Goal: Task Accomplishment & Management: Complete application form

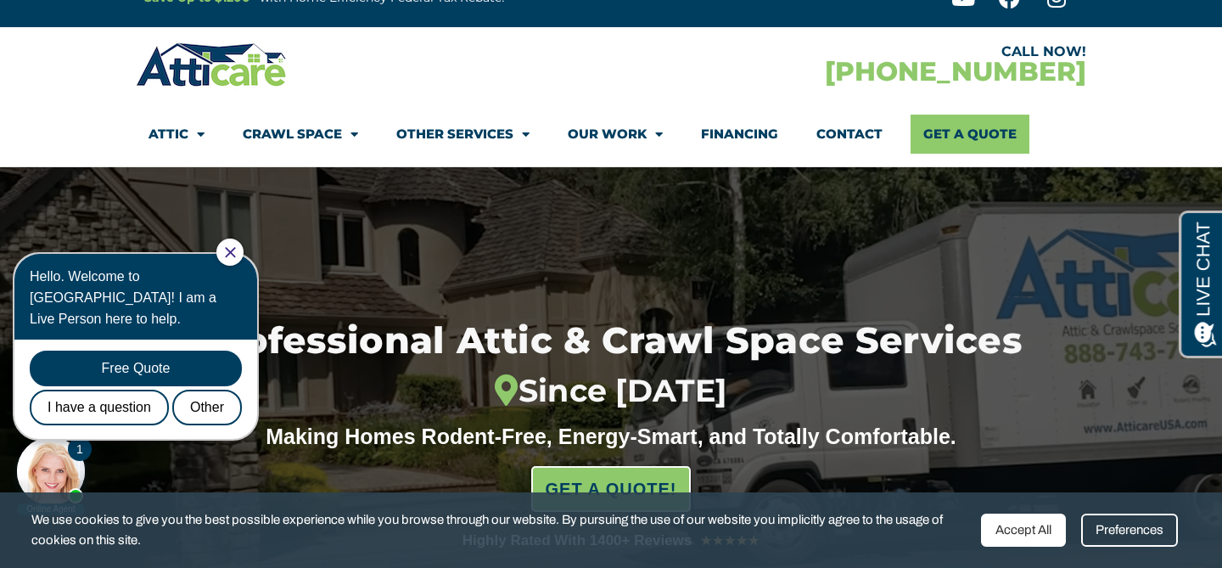
scroll to position [50, 0]
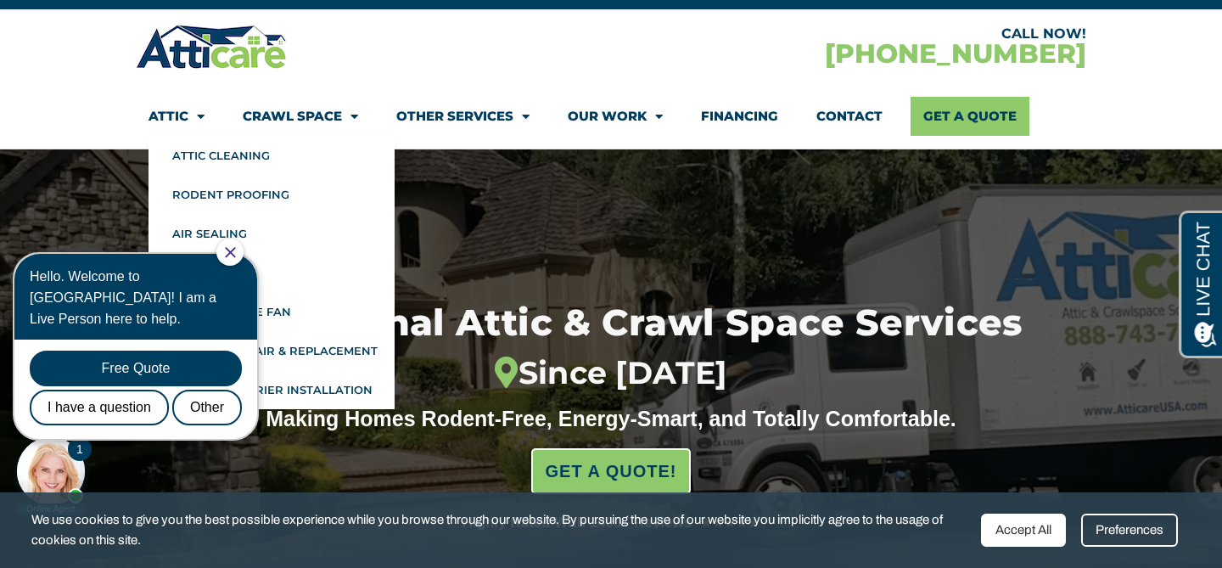
click at [235, 254] on div at bounding box center [229, 252] width 27 height 27
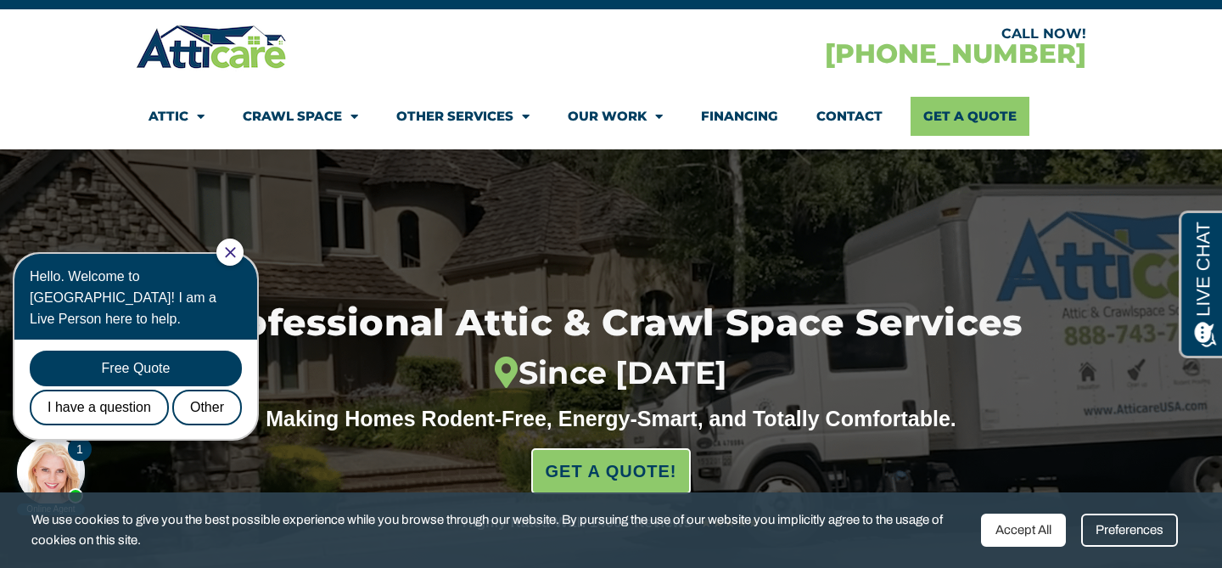
click at [235, 254] on icon "Close Chat" at bounding box center [230, 252] width 10 height 10
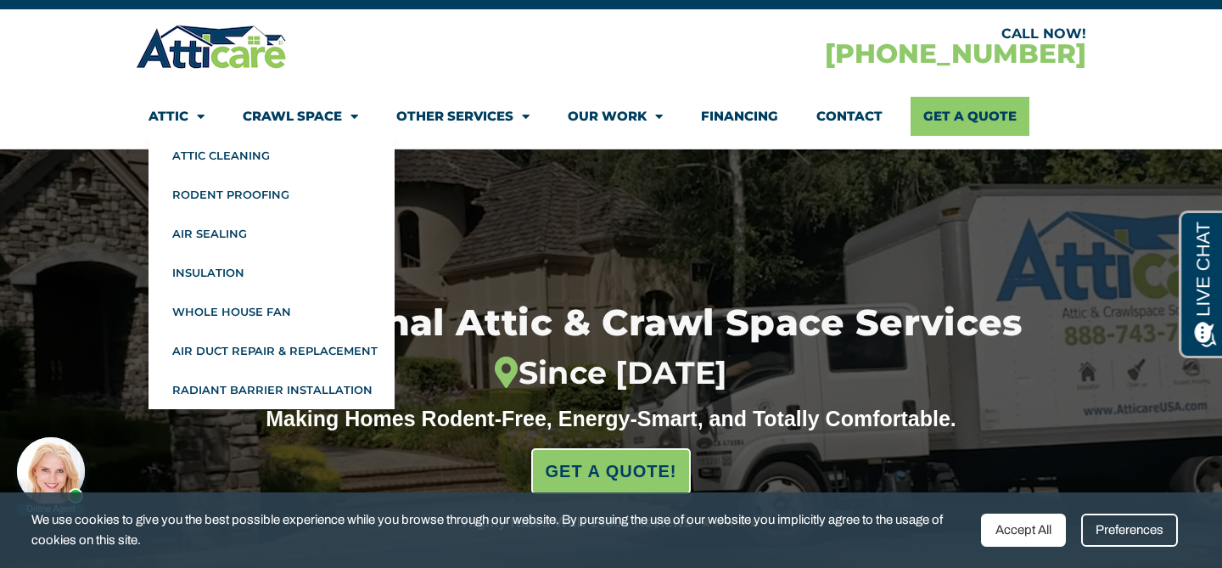
click at [173, 108] on link "Attic" at bounding box center [177, 116] width 56 height 39
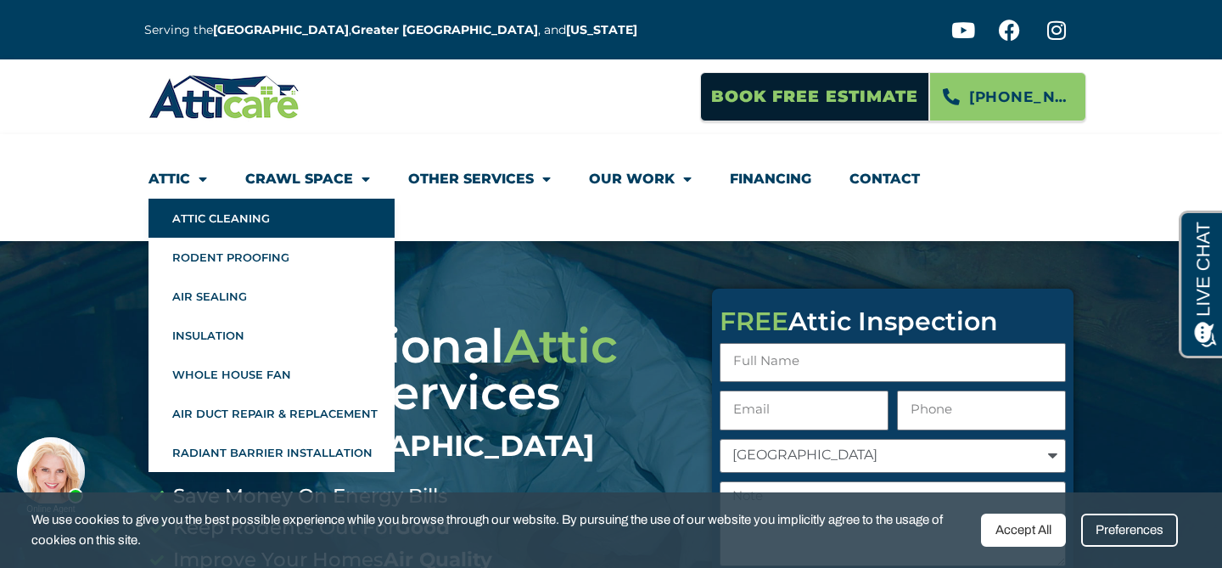
click at [208, 213] on link "Attic Cleaning" at bounding box center [272, 218] width 246 height 39
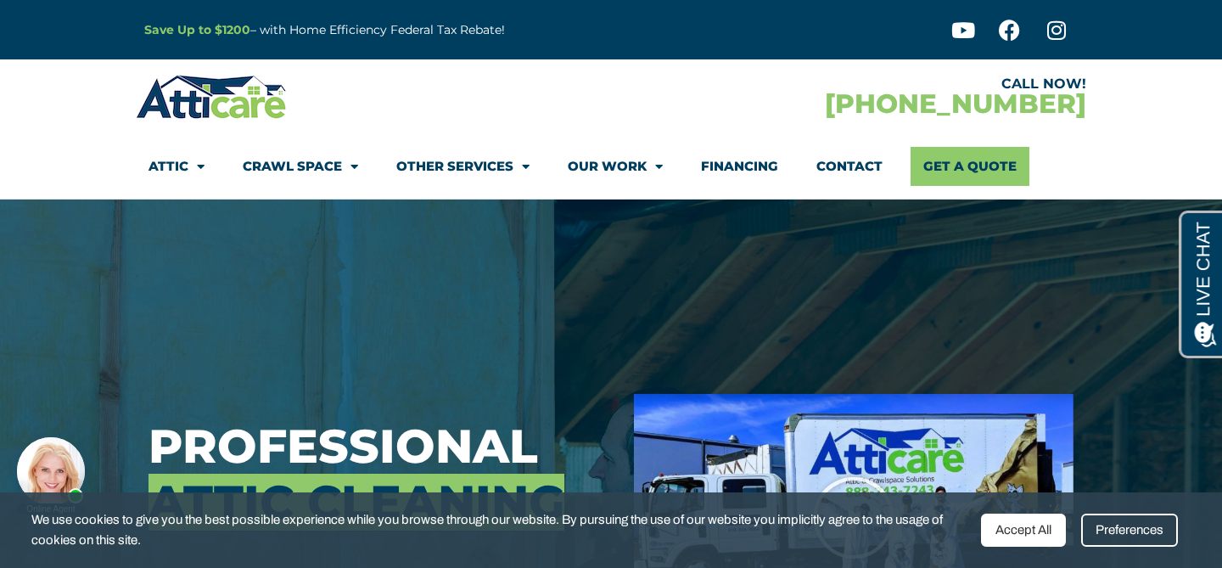
click at [1030, 530] on div "Accept All" at bounding box center [1023, 530] width 85 height 33
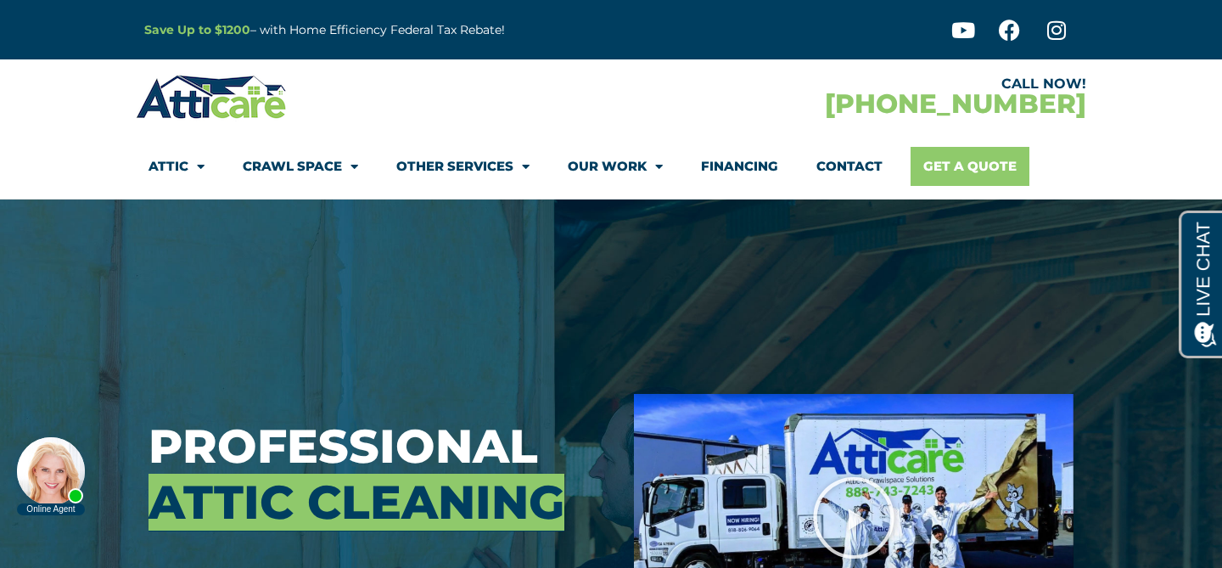
click at [956, 166] on link "Get A Quote" at bounding box center [970, 166] width 119 height 39
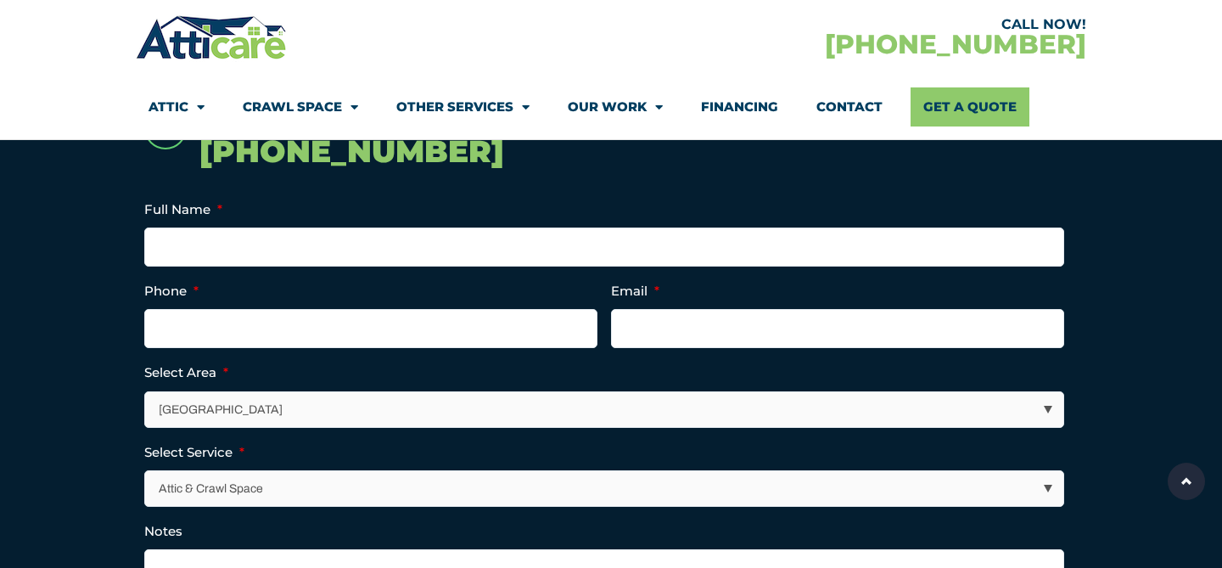
scroll to position [419, 0]
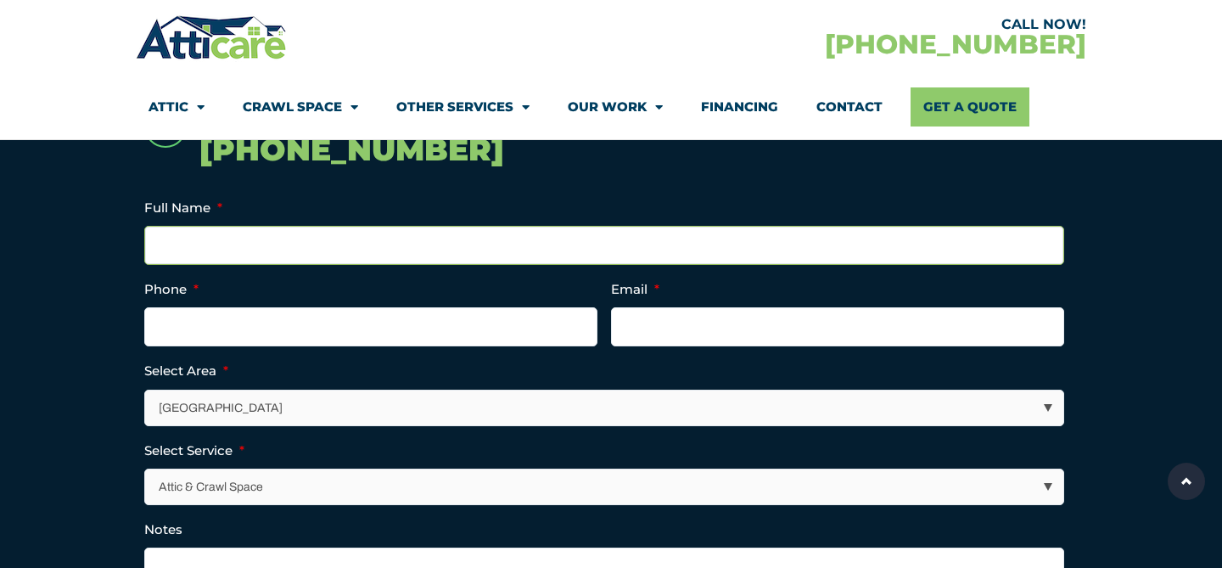
click at [354, 244] on input "Full Name *" at bounding box center [604, 245] width 920 height 39
type input "Liz Kenny"
type input "3129612928"
type input "kizlenny@gmail.com"
type input "(312) 961-2928"
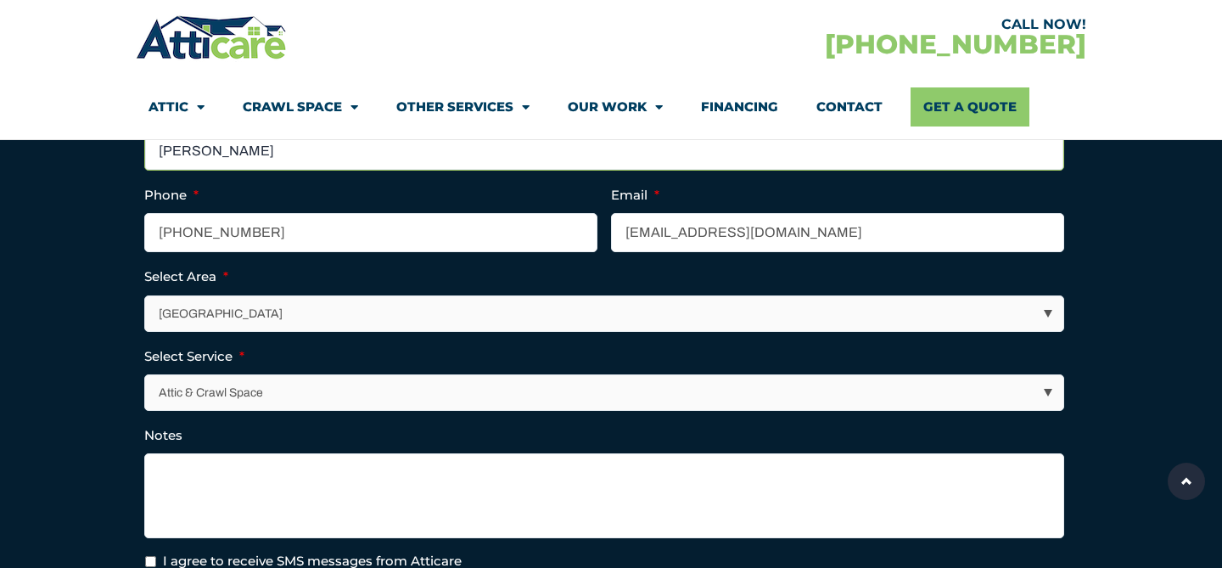
scroll to position [514, 0]
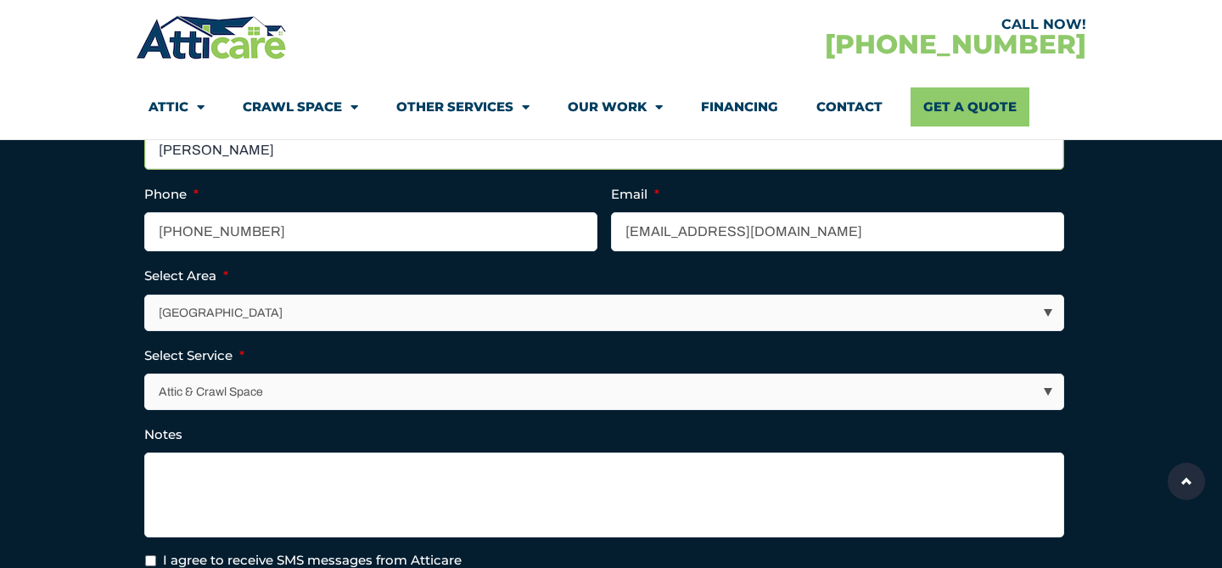
type input "Liz Berna"
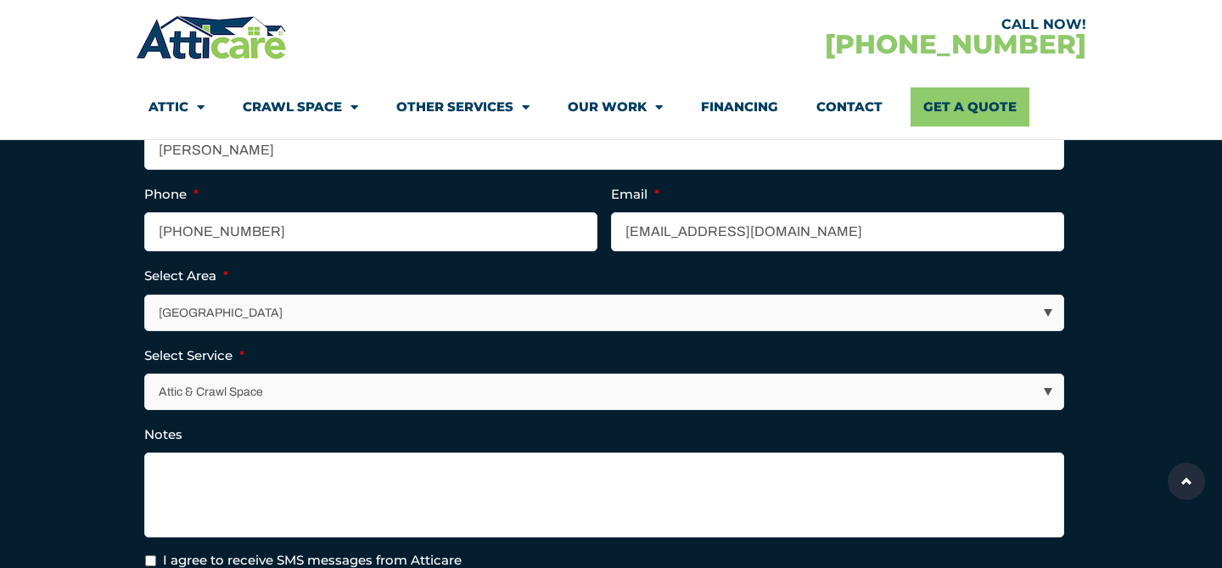
click at [381, 321] on select "Los Angeles Area San Francisco Bay Area New Jersey / New York Area Other Areas" at bounding box center [604, 312] width 919 height 35
click at [145, 295] on select "Los Angeles Area San Francisco Bay Area New Jersey / New York Area Other Areas" at bounding box center [604, 312] width 919 height 35
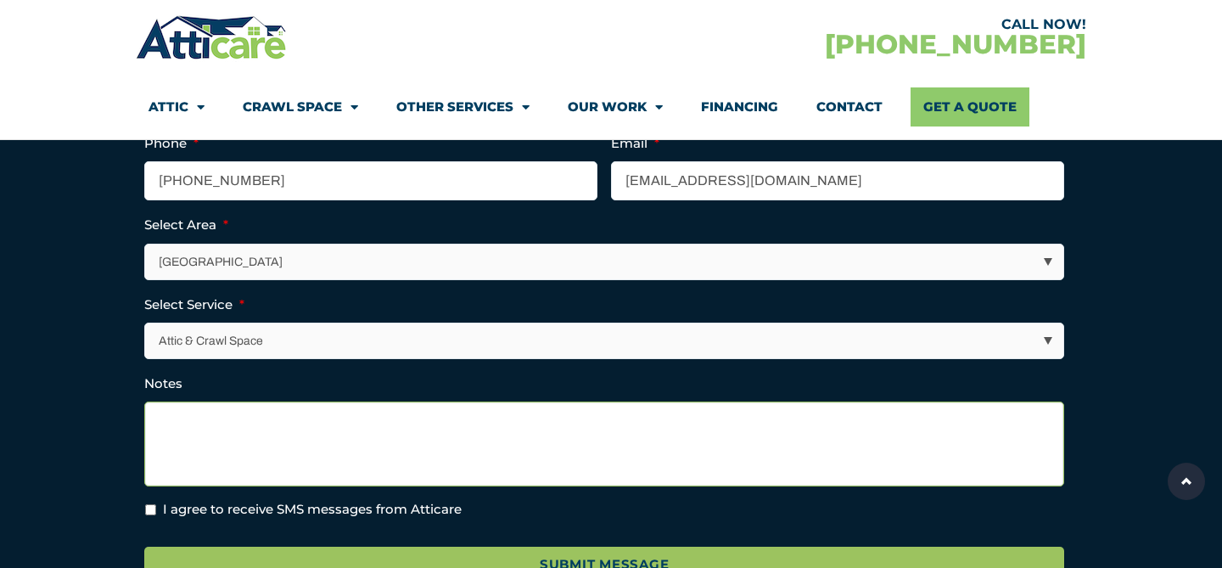
click at [182, 430] on textarea "Notes" at bounding box center [604, 444] width 920 height 85
click at [312, 422] on textarea "Hi, We had mice or rats inour attic a while back." at bounding box center [604, 444] width 920 height 85
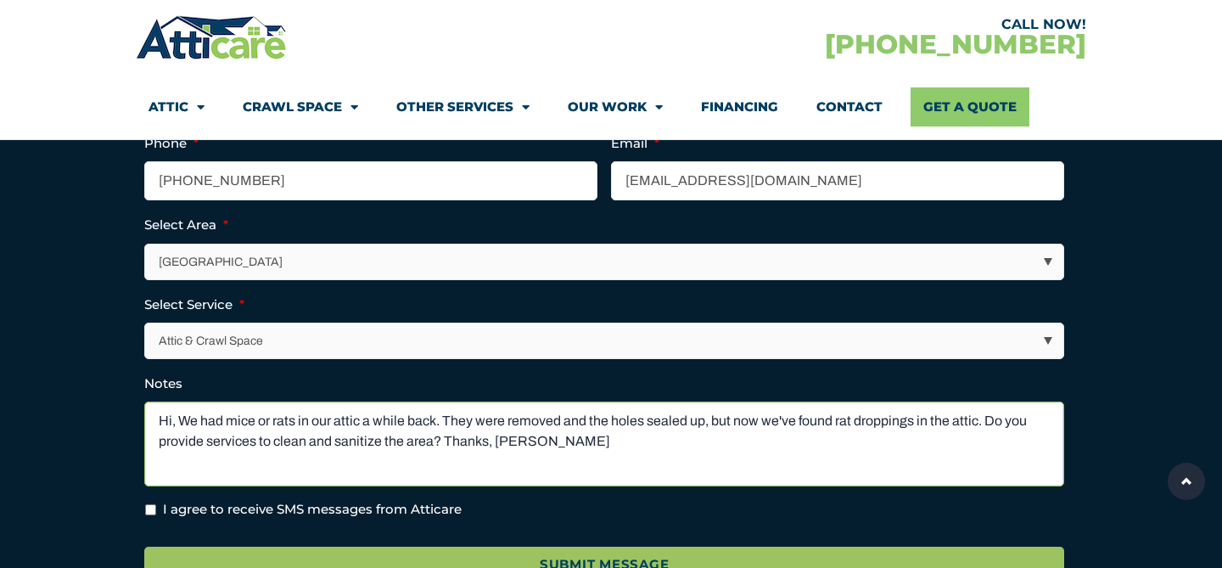
scroll to position [654, 0]
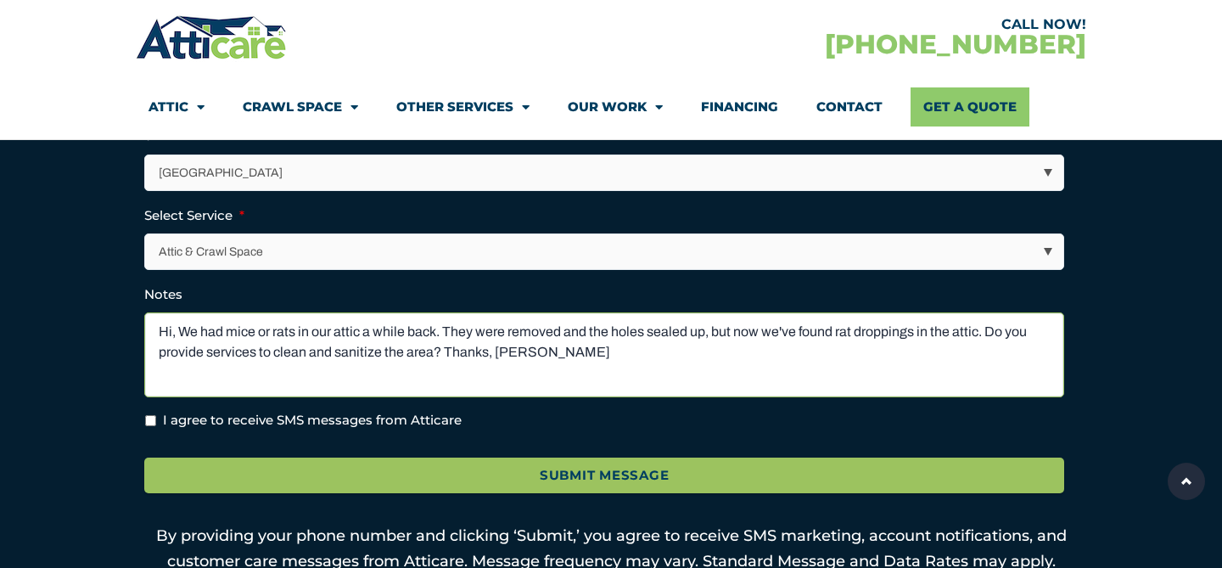
type textarea "Hi, We had mice or rats in our attic a while back. They were removed and the ho…"
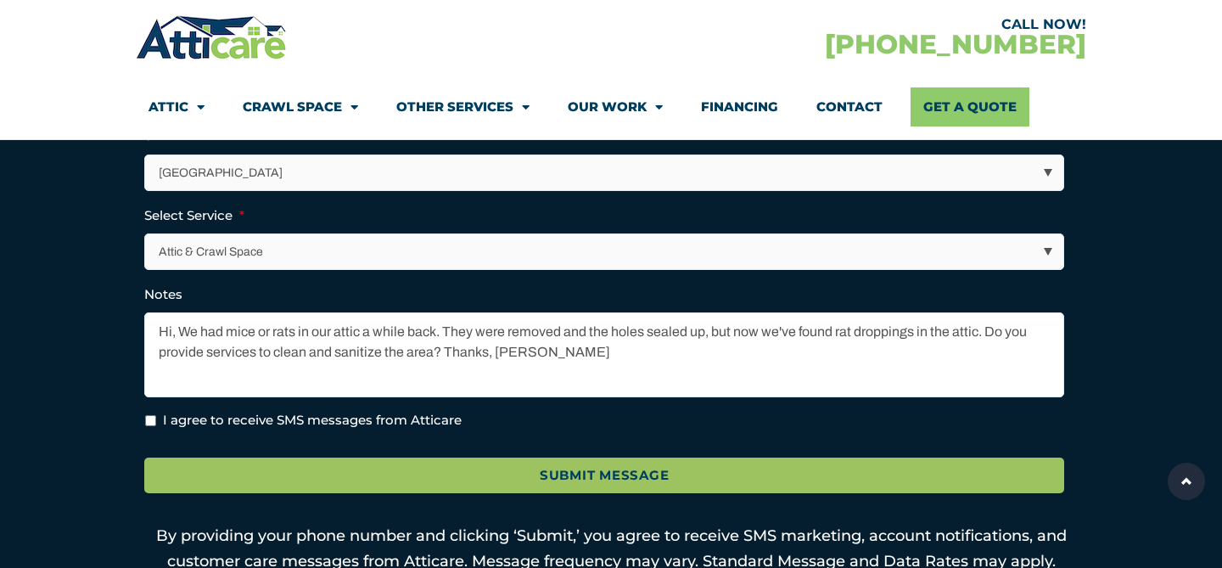
click at [151, 419] on input "I agree to receive SMS messages from Atticare" at bounding box center [150, 420] width 11 height 11
checkbox input "true"
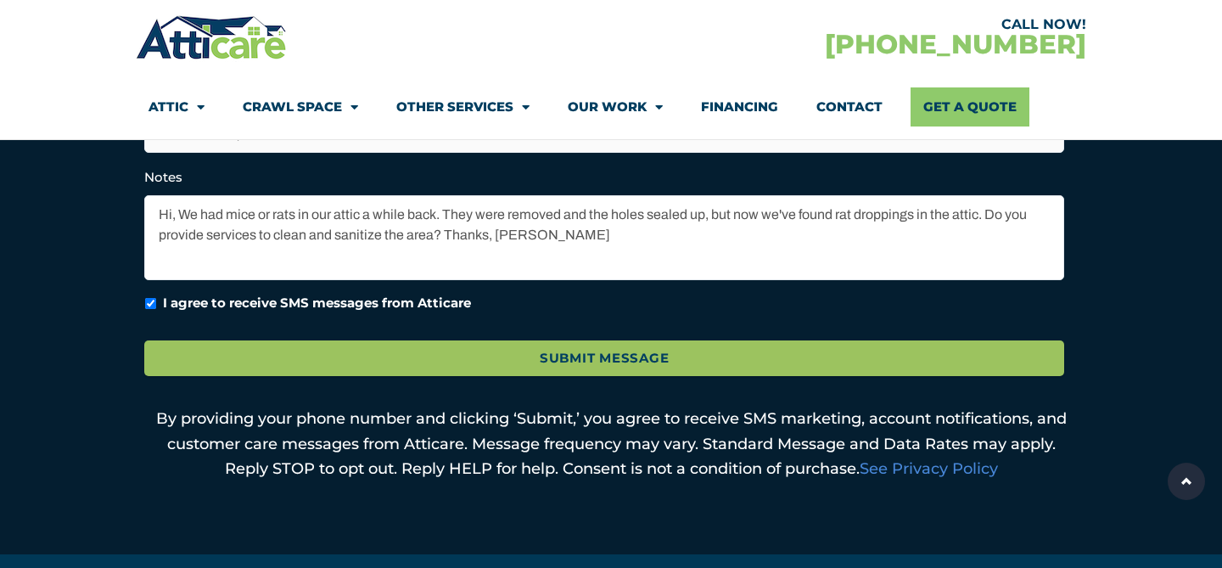
scroll to position [780, 0]
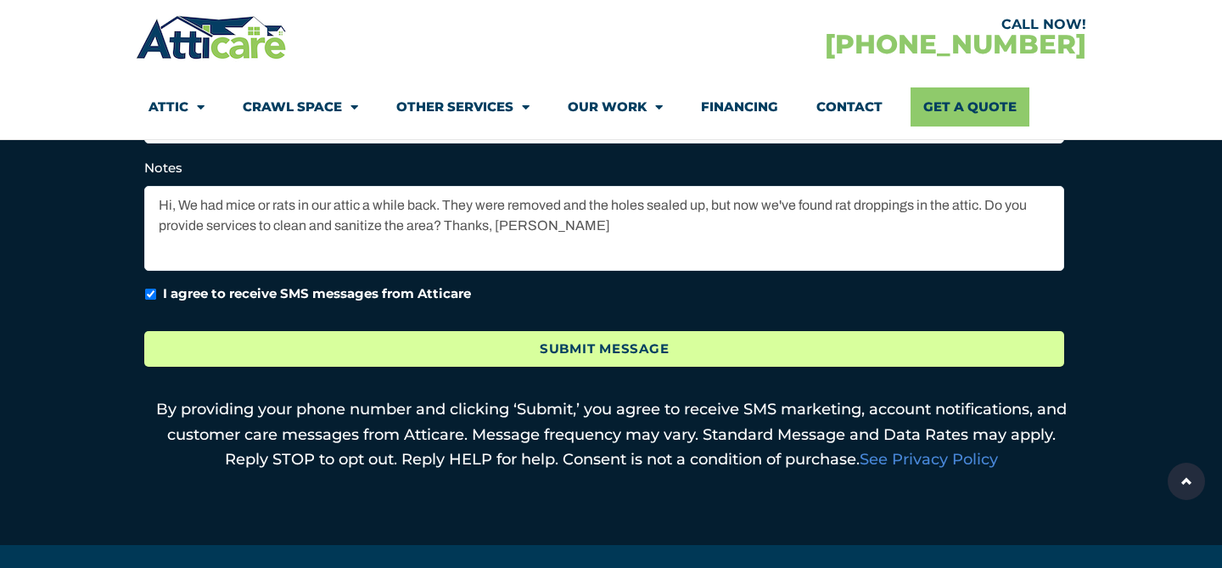
click at [580, 350] on input "Submit Message" at bounding box center [604, 349] width 920 height 37
